Goal: Task Accomplishment & Management: Complete application form

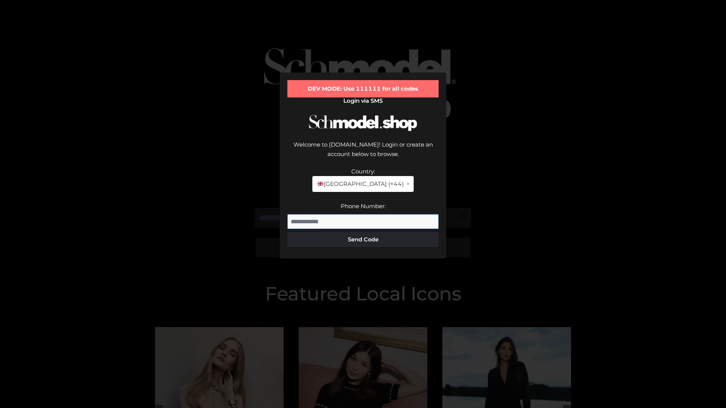
click at [363, 214] on input "Phone Number:" at bounding box center [362, 221] width 151 height 15
type input "**********"
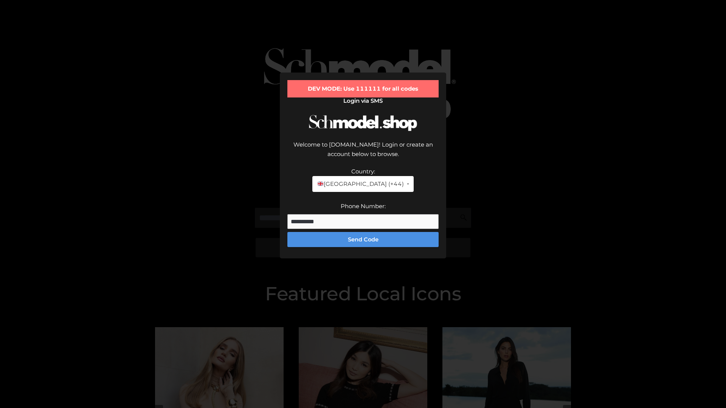
click at [363, 232] on button "Send Code" at bounding box center [362, 239] width 151 height 15
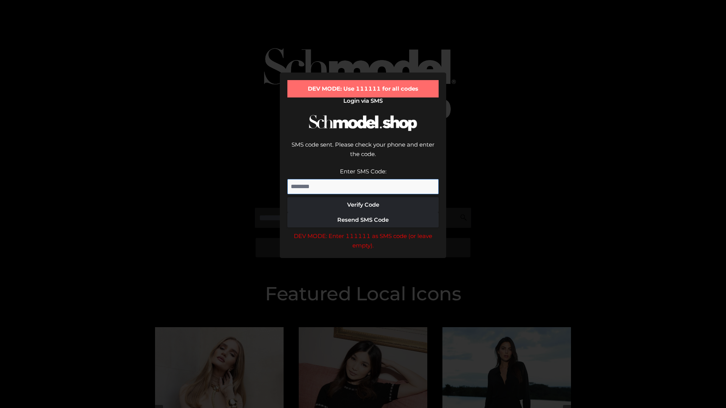
click at [363, 179] on input "Enter SMS Code:" at bounding box center [362, 186] width 151 height 15
type input "******"
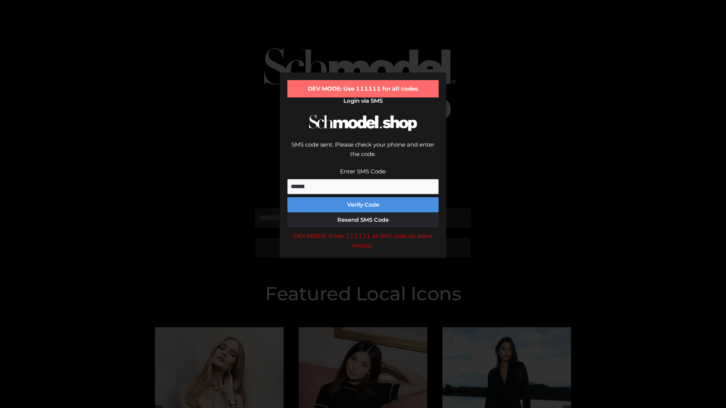
click at [363, 197] on button "Verify Code" at bounding box center [362, 204] width 151 height 15
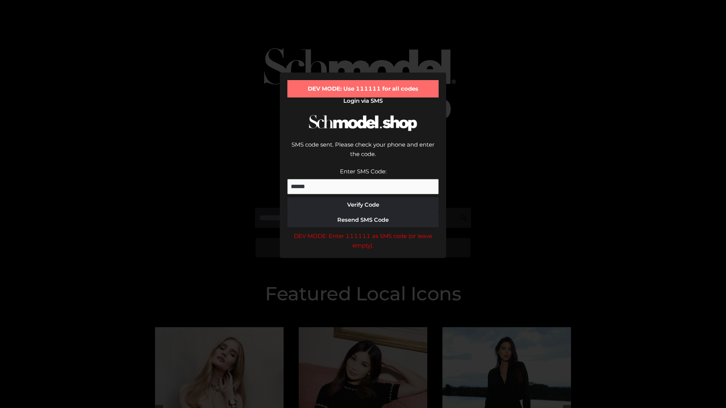
click at [363, 231] on div "DEV MODE: Enter 111111 as SMS code (or leave empty)." at bounding box center [362, 240] width 151 height 19
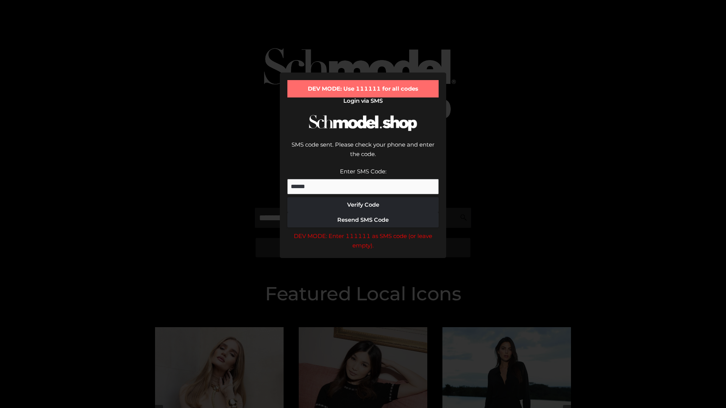
click at [363, 231] on div "DEV MODE: Enter 111111 as SMS code (or leave empty)." at bounding box center [362, 240] width 151 height 19
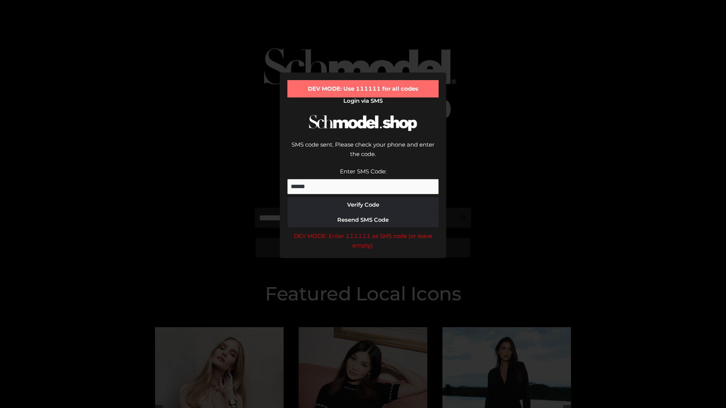
click at [363, 231] on div "DEV MODE: Enter 111111 as SMS code (or leave empty)." at bounding box center [362, 240] width 151 height 19
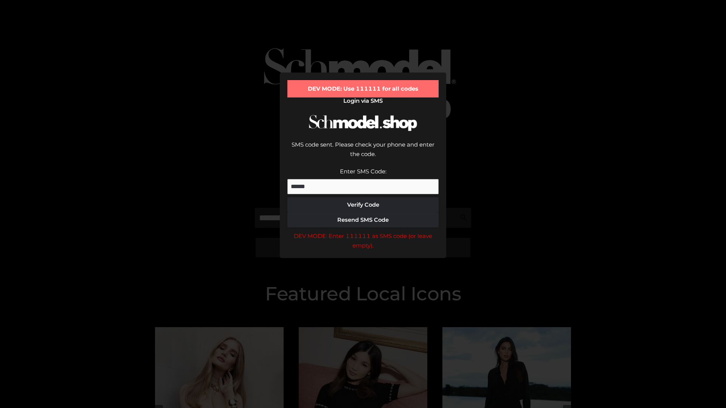
click at [363, 231] on div "DEV MODE: Enter 111111 as SMS code (or leave empty)." at bounding box center [362, 240] width 151 height 19
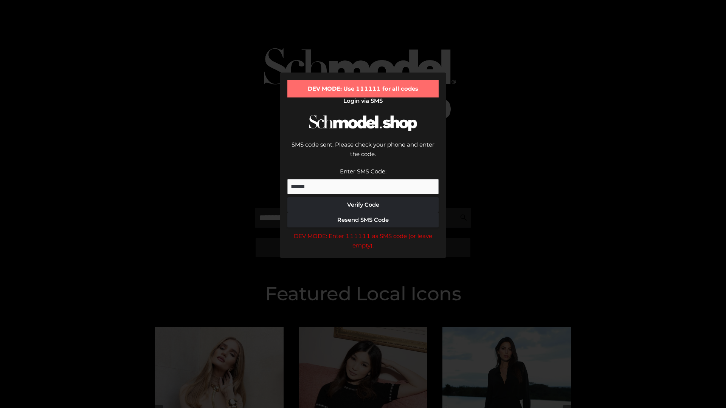
click at [363, 231] on div "DEV MODE: Enter 111111 as SMS code (or leave empty)." at bounding box center [362, 240] width 151 height 19
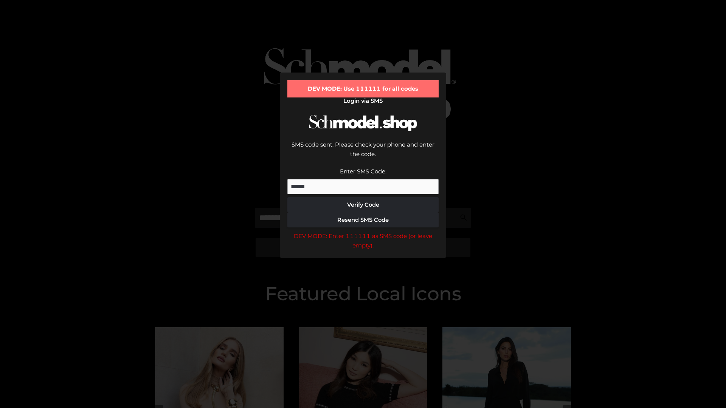
click at [363, 231] on div "DEV MODE: Enter 111111 as SMS code (or leave empty)." at bounding box center [362, 240] width 151 height 19
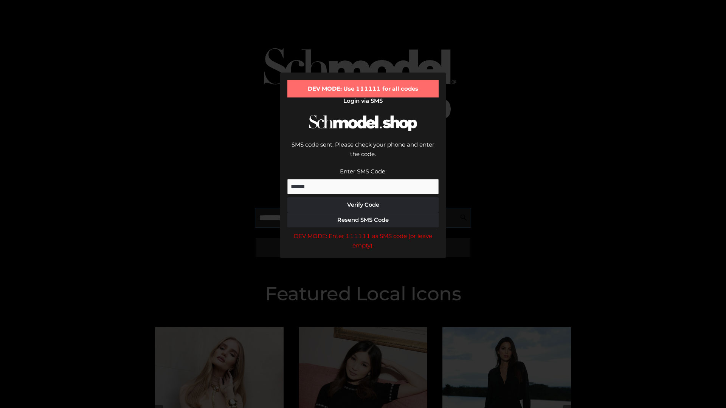
scroll to position [0, 39]
click at [363, 231] on div "DEV MODE: Enter 111111 as SMS code (or leave empty)." at bounding box center [362, 240] width 151 height 19
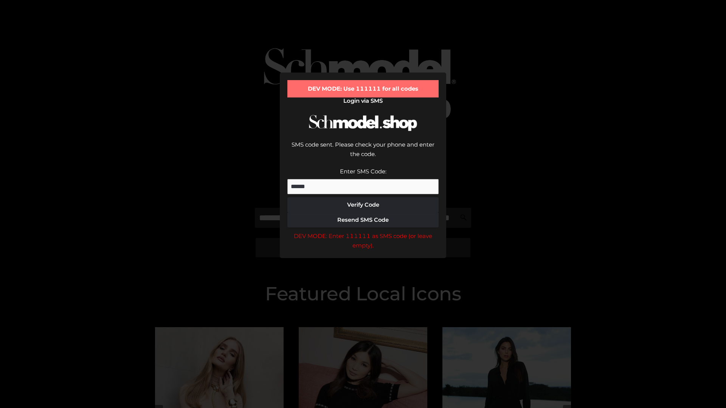
click at [363, 231] on div "DEV MODE: Enter 111111 as SMS code (or leave empty)." at bounding box center [362, 240] width 151 height 19
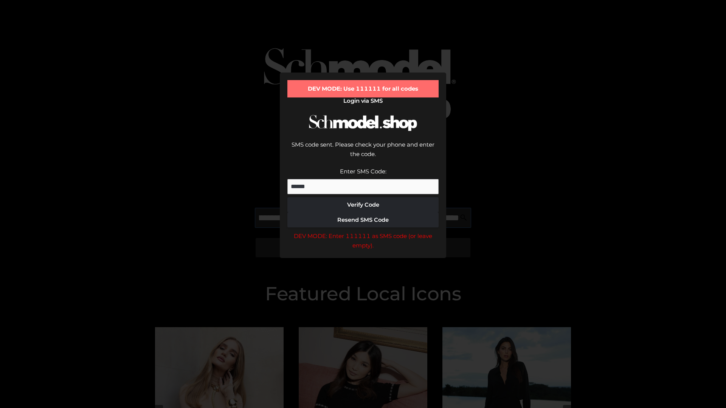
scroll to position [0, 82]
click at [363, 231] on div "DEV MODE: Enter 111111 as SMS code (or leave empty)." at bounding box center [362, 240] width 151 height 19
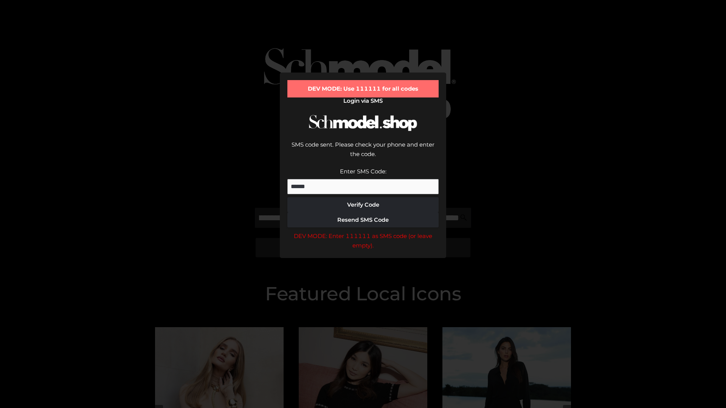
click at [363, 231] on div "DEV MODE: Enter 111111 as SMS code (or leave empty)." at bounding box center [362, 240] width 151 height 19
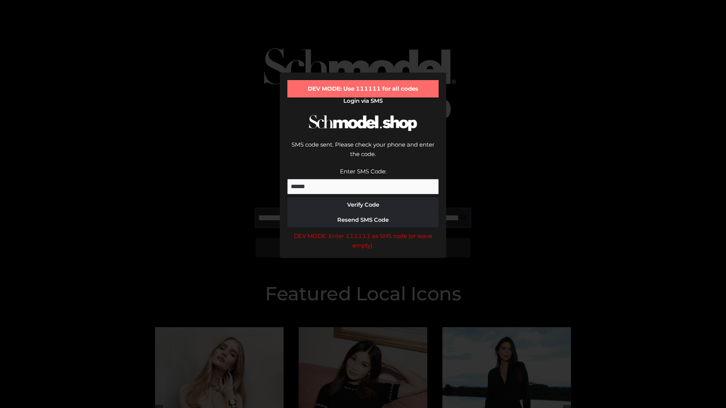
scroll to position [0, 128]
click at [363, 231] on div "DEV MODE: Enter 111111 as SMS code (or leave empty)." at bounding box center [362, 240] width 151 height 19
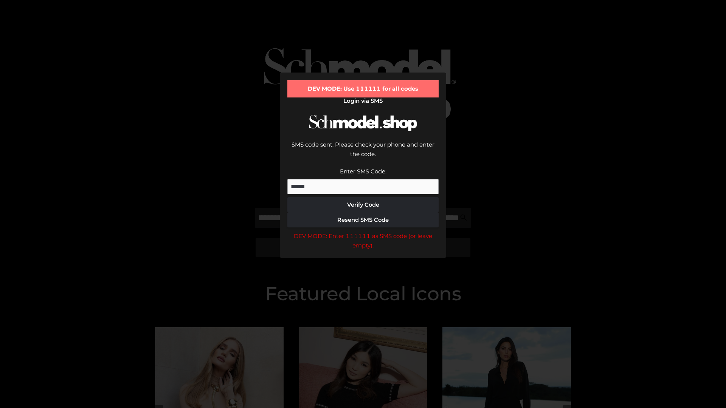
click at [363, 231] on div "DEV MODE: Enter 111111 as SMS code (or leave empty)." at bounding box center [362, 240] width 151 height 19
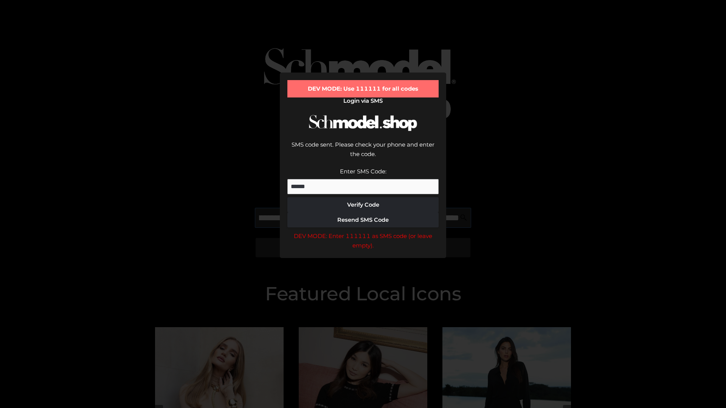
scroll to position [0, 176]
click at [363, 231] on div "DEV MODE: Enter 111111 as SMS code (or leave empty)." at bounding box center [362, 240] width 151 height 19
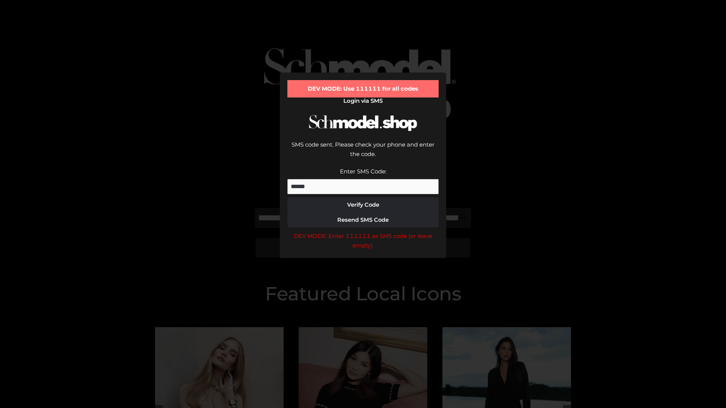
click at [363, 231] on div "DEV MODE: Enter 111111 as SMS code (or leave empty)." at bounding box center [362, 240] width 151 height 19
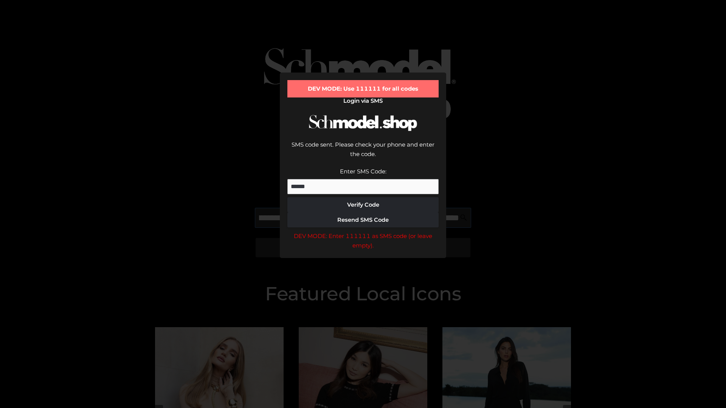
scroll to position [0, 219]
click at [363, 231] on div "DEV MODE: Enter 111111 as SMS code (or leave empty)." at bounding box center [362, 240] width 151 height 19
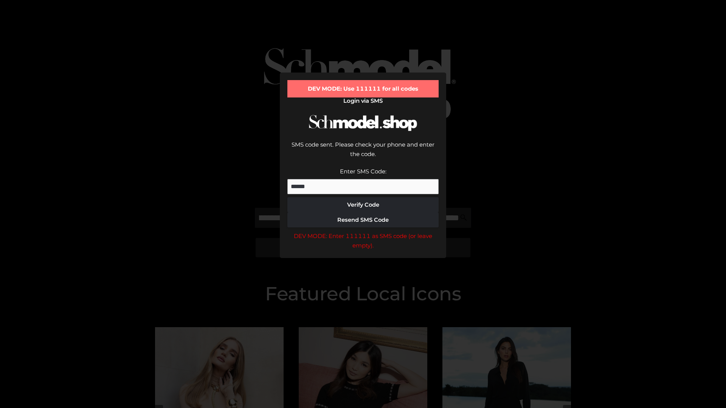
click at [363, 231] on div "DEV MODE: Enter 111111 as SMS code (or leave empty)." at bounding box center [362, 240] width 151 height 19
type input "**********"
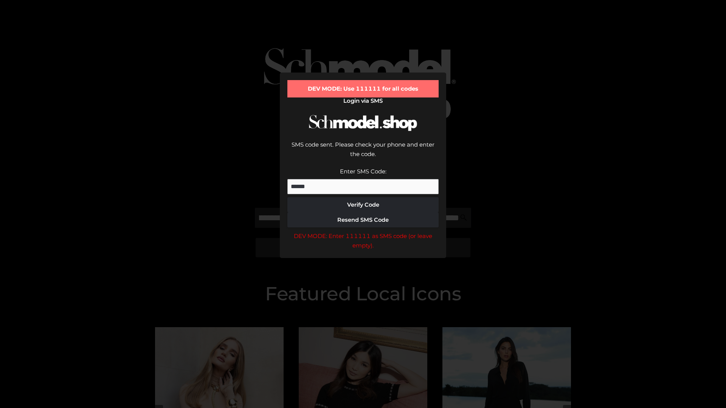
click at [363, 231] on div "DEV MODE: Enter 111111 as SMS code (or leave empty)." at bounding box center [362, 240] width 151 height 19
